Goal: Information Seeking & Learning: Learn about a topic

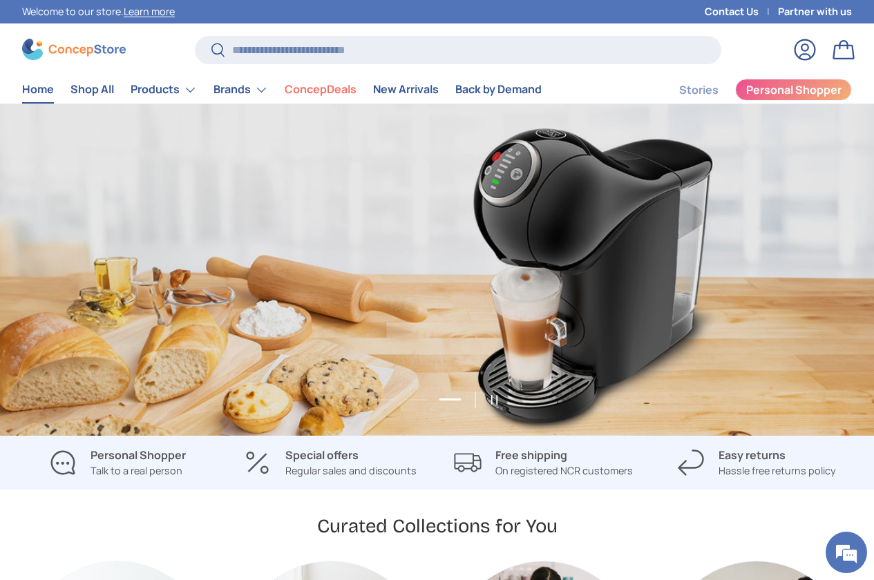
scroll to position [0, 1747]
